Goal: Task Accomplishment & Management: Use online tool/utility

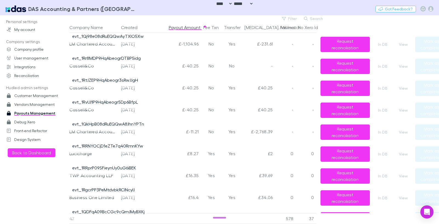
select select "****"
click at [289, 18] on button "Filter" at bounding box center [289, 18] width 21 height 7
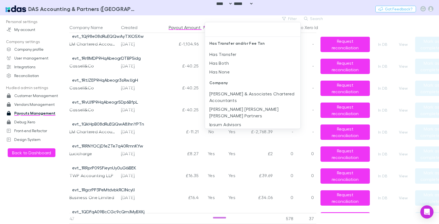
click at [254, 16] on div at bounding box center [219, 112] width 439 height 224
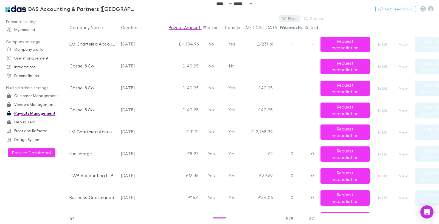
click at [290, 19] on button "Filter" at bounding box center [289, 18] width 21 height 7
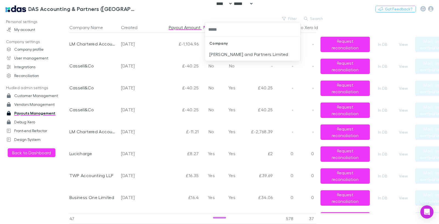
type input "******"
click at [258, 54] on li "[PERSON_NAME] and Partners Limited" at bounding box center [252, 54] width 95 height 9
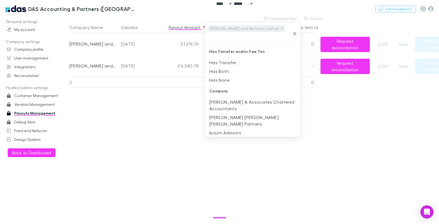
click at [358, 20] on div at bounding box center [219, 112] width 439 height 224
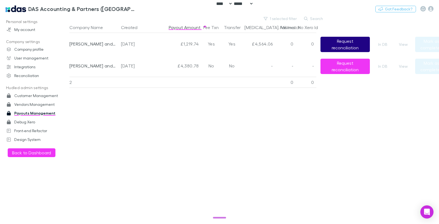
click at [336, 39] on button "Request reconciliation" at bounding box center [344, 44] width 49 height 15
click at [402, 45] on button "View" at bounding box center [403, 44] width 18 height 7
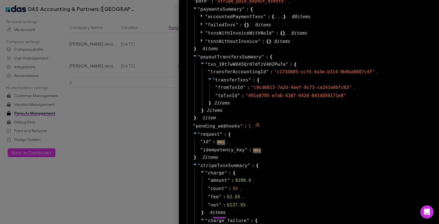
scroll to position [492, 0]
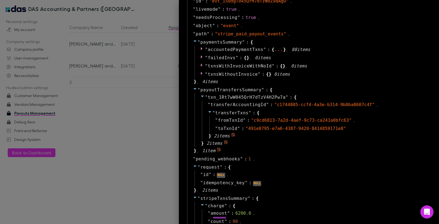
click at [208, 111] on icon at bounding box center [210, 112] width 4 height 4
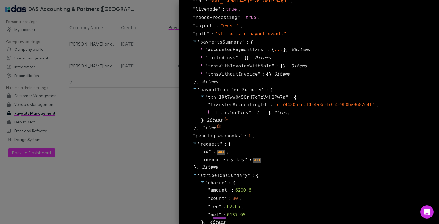
click at [200, 96] on icon at bounding box center [202, 96] width 4 height 4
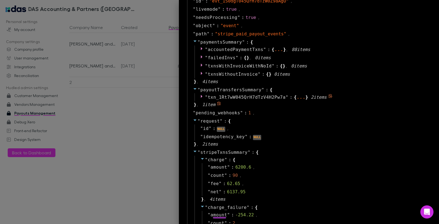
click at [200, 96] on icon at bounding box center [202, 96] width 4 height 4
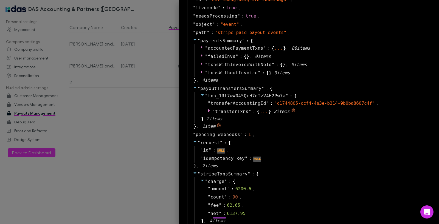
scroll to position [527, 0]
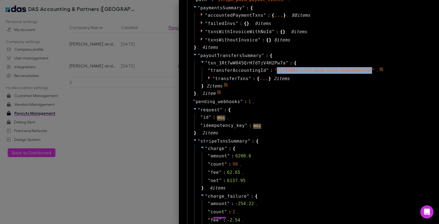
drag, startPoint x: 273, startPoint y: 70, endPoint x: 367, endPoint y: 72, distance: 93.8
click at [367, 72] on span "" c1744805-ccf4-4a3e-b314-9b0ba8607c4f "" at bounding box center [324, 70] width 100 height 5
copy span "c1744805-ccf4-4a3e-b314-9b0ba8607c4f"
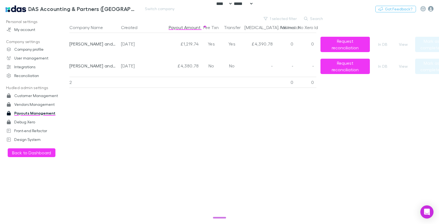
click at [429, 8] on icon "button" at bounding box center [430, 8] width 5 height 5
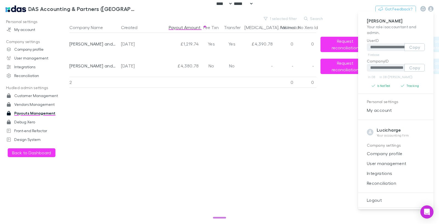
click at [29, 11] on div at bounding box center [219, 112] width 439 height 224
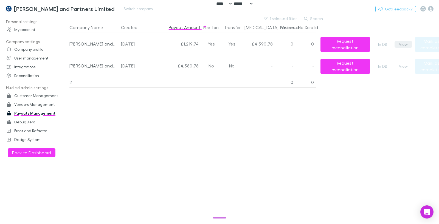
click at [404, 43] on button "View" at bounding box center [403, 44] width 18 height 7
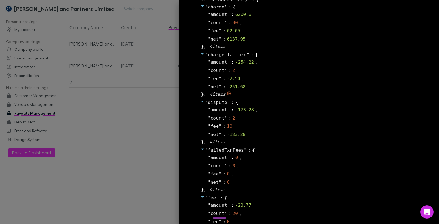
scroll to position [592, 0]
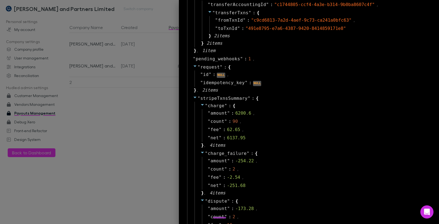
click at [193, 97] on icon at bounding box center [195, 97] width 4 height 4
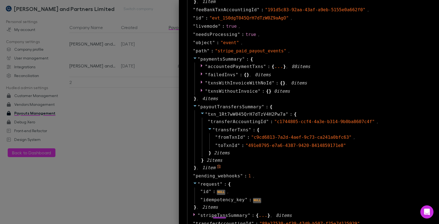
scroll to position [466, 0]
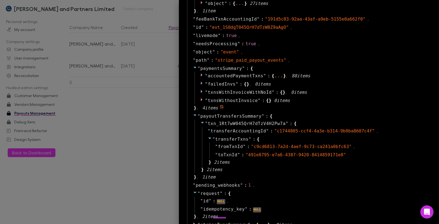
click at [193, 66] on icon at bounding box center [195, 67] width 4 height 4
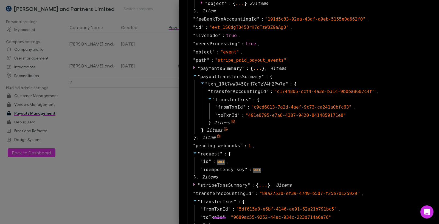
click at [208, 98] on icon at bounding box center [209, 99] width 3 height 2
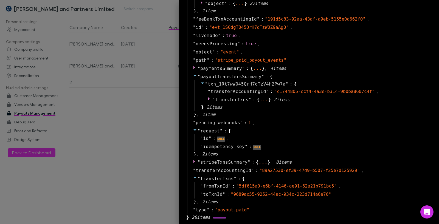
click at [94, 87] on div at bounding box center [219, 112] width 439 height 224
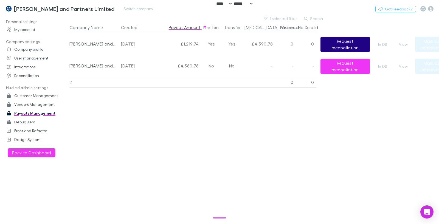
click at [345, 43] on button "Request reconciliation" at bounding box center [344, 44] width 49 height 15
click at [400, 44] on button "View" at bounding box center [403, 44] width 18 height 7
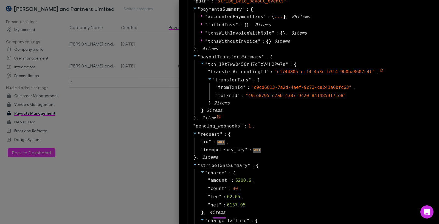
scroll to position [361, 0]
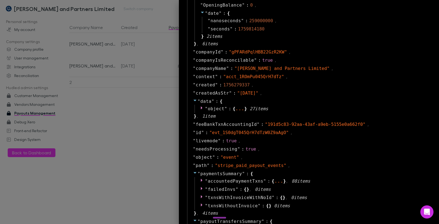
click at [151, 124] on div at bounding box center [219, 112] width 439 height 224
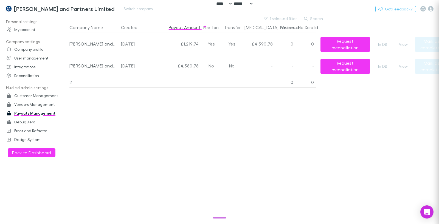
scroll to position [0, 0]
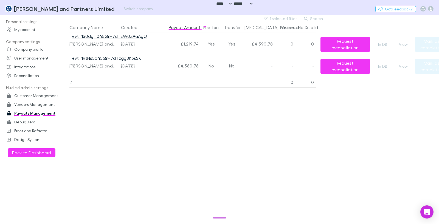
click at [107, 35] on link "evt_1S0dgT045QrH7dTzW0Z9aAgO" at bounding box center [109, 35] width 75 height 5
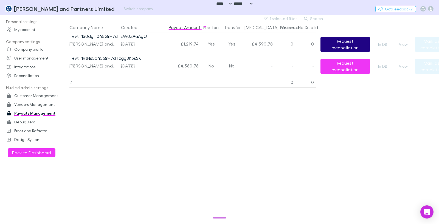
click at [342, 43] on button "Request reconciliation" at bounding box center [344, 44] width 49 height 15
click at [326, 119] on div "Company Name Created Payout Amount Fee Txn Transfer [MEDICAL_DATA]. Mismatch Fa…" at bounding box center [258, 123] width 378 height 202
click at [214, 127] on div "Company Name Created Payout Amount Fee Txn Transfer [MEDICAL_DATA]. Mismatch Fa…" at bounding box center [258, 123] width 378 height 202
click at [353, 46] on button "Request reconciliation" at bounding box center [344, 44] width 49 height 15
click at [347, 46] on button "Request reconciliation" at bounding box center [344, 44] width 49 height 15
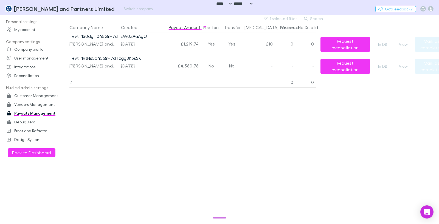
click at [251, 110] on div "Company Name Created Payout Amount Fee Txn Transfer [MEDICAL_DATA]. Mismatch Fa…" at bounding box center [258, 123] width 378 height 202
click at [251, 109] on div "Company Name Created Payout Amount Fee Txn Transfer [MEDICAL_DATA]. Mismatch Fa…" at bounding box center [258, 123] width 378 height 202
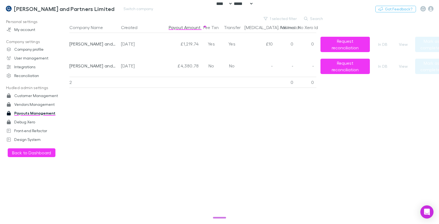
click at [254, 172] on div "Company Name Created Payout Amount Fee Txn Transfer [MEDICAL_DATA]. Mismatch Fa…" at bounding box center [258, 123] width 378 height 202
click at [269, 44] on div "£10" at bounding box center [258, 44] width 33 height 22
click at [277, 104] on div "Company Name Created Payout Amount Fee Txn Transfer [MEDICAL_DATA]. Mismatch Fa…" at bounding box center [258, 123] width 378 height 202
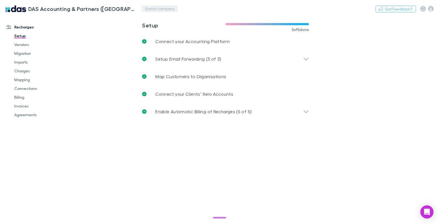
click at [141, 7] on button "Switch company" at bounding box center [159, 8] width 36 height 7
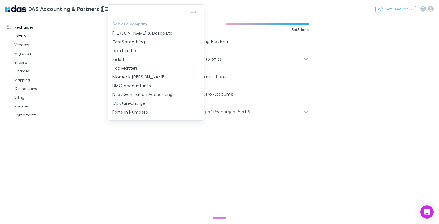
type input "*"
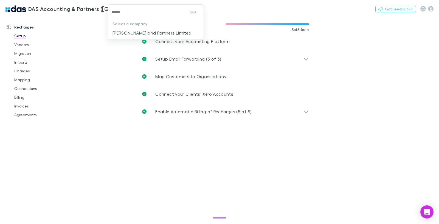
type input "******"
click at [135, 33] on p "[PERSON_NAME] and Partners Limited" at bounding box center [151, 33] width 79 height 7
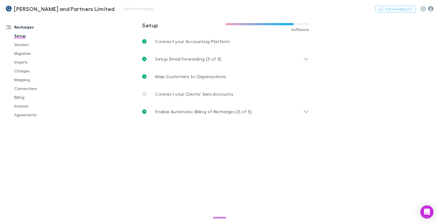
click at [432, 8] on icon "button" at bounding box center [430, 8] width 5 height 5
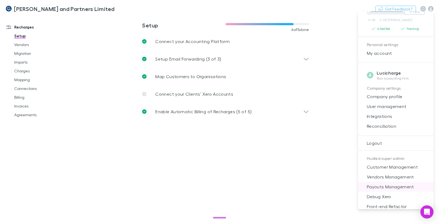
scroll to position [63, 0]
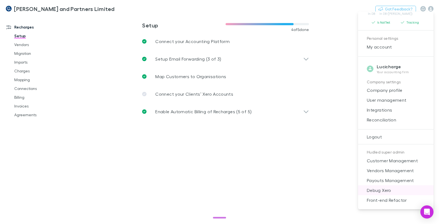
click at [389, 190] on span "Debug Xero" at bounding box center [395, 190] width 67 height 7
select select "****"
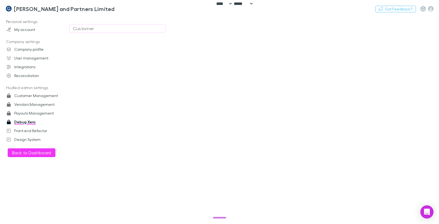
click at [102, 30] on div "Customer" at bounding box center [117, 28] width 89 height 7
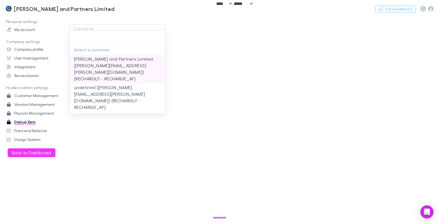
click at [109, 63] on li "Coates and Partners Limited (matthew.hackett@coatesandpartners.co.uk) (RECHARGL…" at bounding box center [117, 69] width 95 height 29
type input "**********"
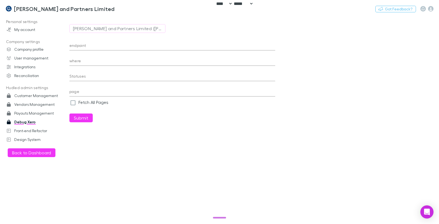
click at [139, 50] on input "endpoint" at bounding box center [172, 46] width 206 height 9
paste input "**********"
type input "**********"
paste input "**********"
type input "**********"
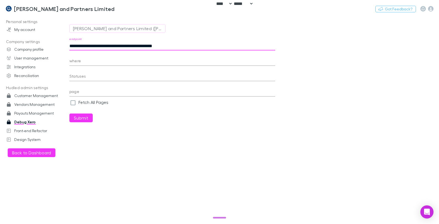
click at [81, 111] on div at bounding box center [88, 108] width 39 height 5
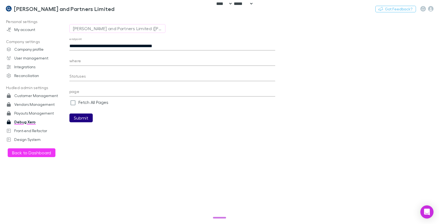
click at [76, 116] on button "Submit" at bounding box center [80, 118] width 23 height 9
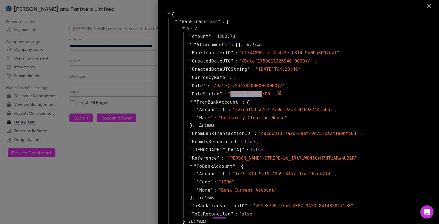
drag, startPoint x: 225, startPoint y: 94, endPoint x: 258, endPoint y: 94, distance: 32.9
click at [258, 94] on span "" 2025-08-06T00:00:00 "" at bounding box center [250, 93] width 45 height 5
click at [306, 63] on span "" /Date(1759811326940+0000)/ "" at bounding box center [276, 60] width 74 height 5
select select "****"
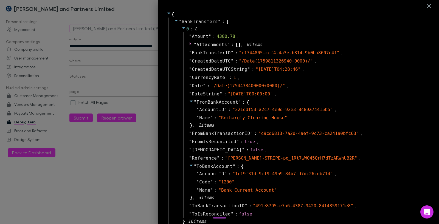
select select "****"
